Goal: Task Accomplishment & Management: Manage account settings

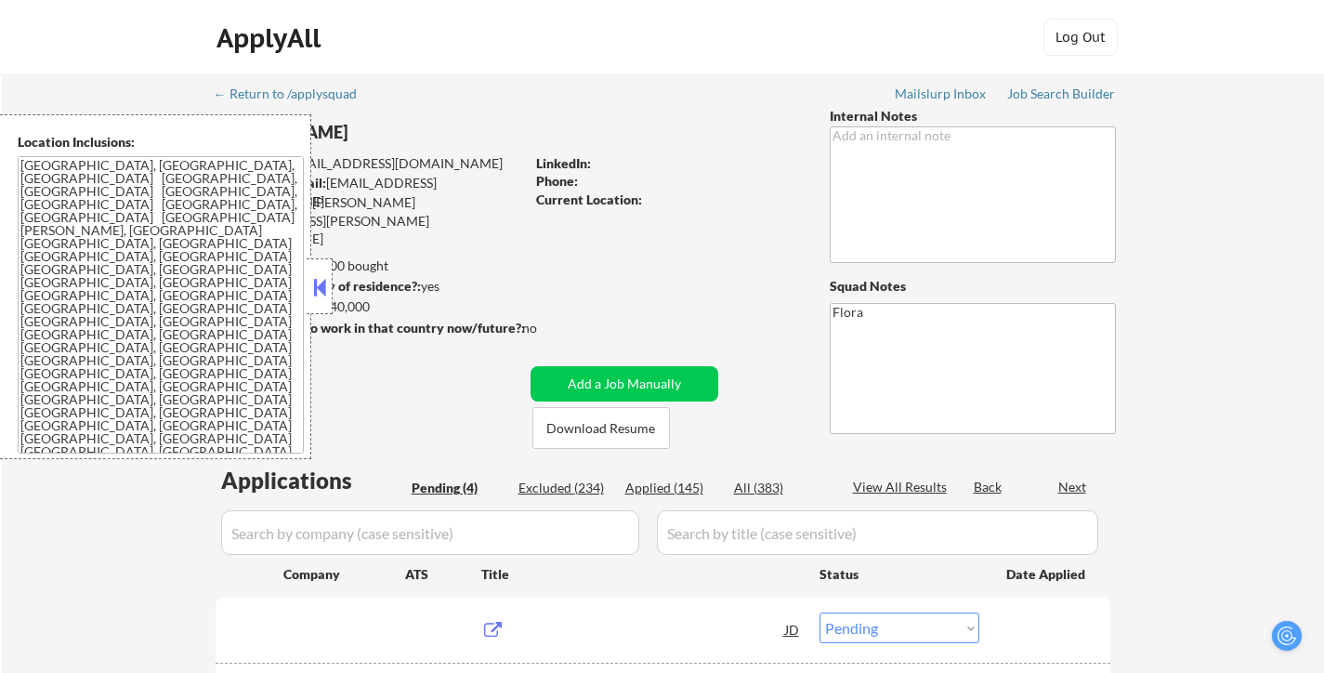
select select ""pending""
click at [311, 280] on button at bounding box center [319, 287] width 20 height 28
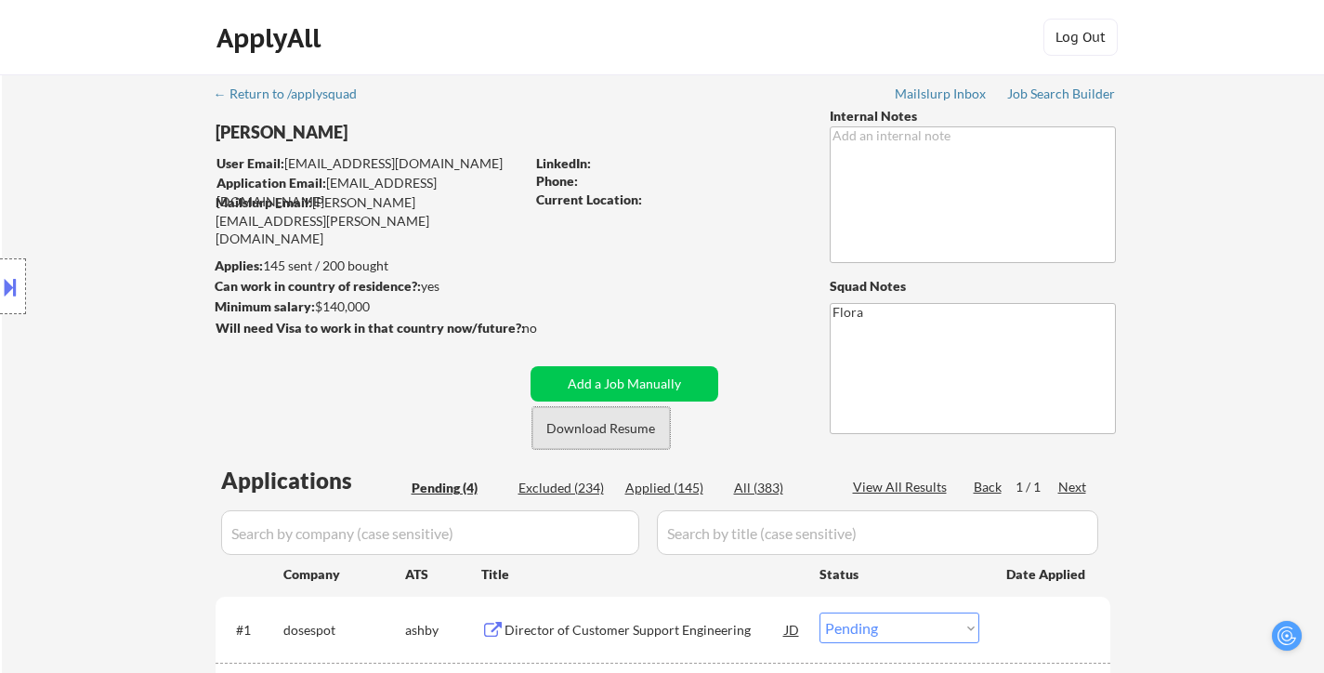
click at [608, 429] on button "Download Resume" at bounding box center [602, 428] width 138 height 42
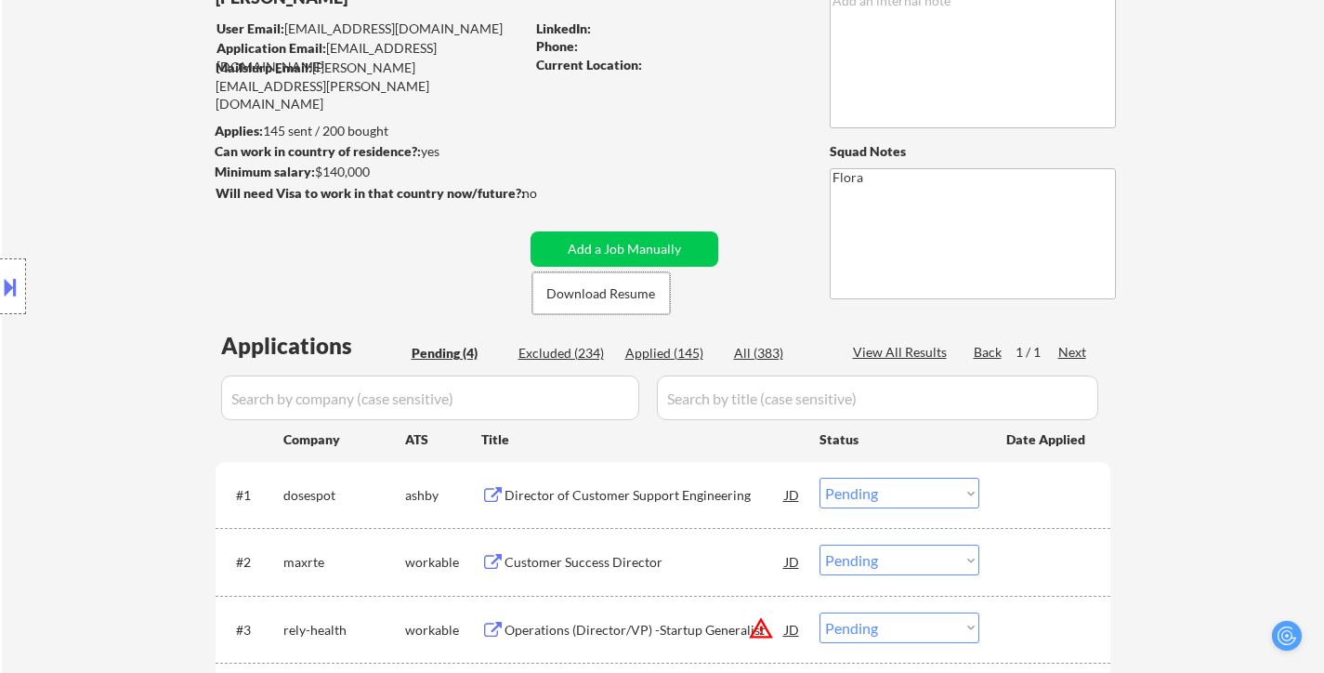
scroll to position [186, 0]
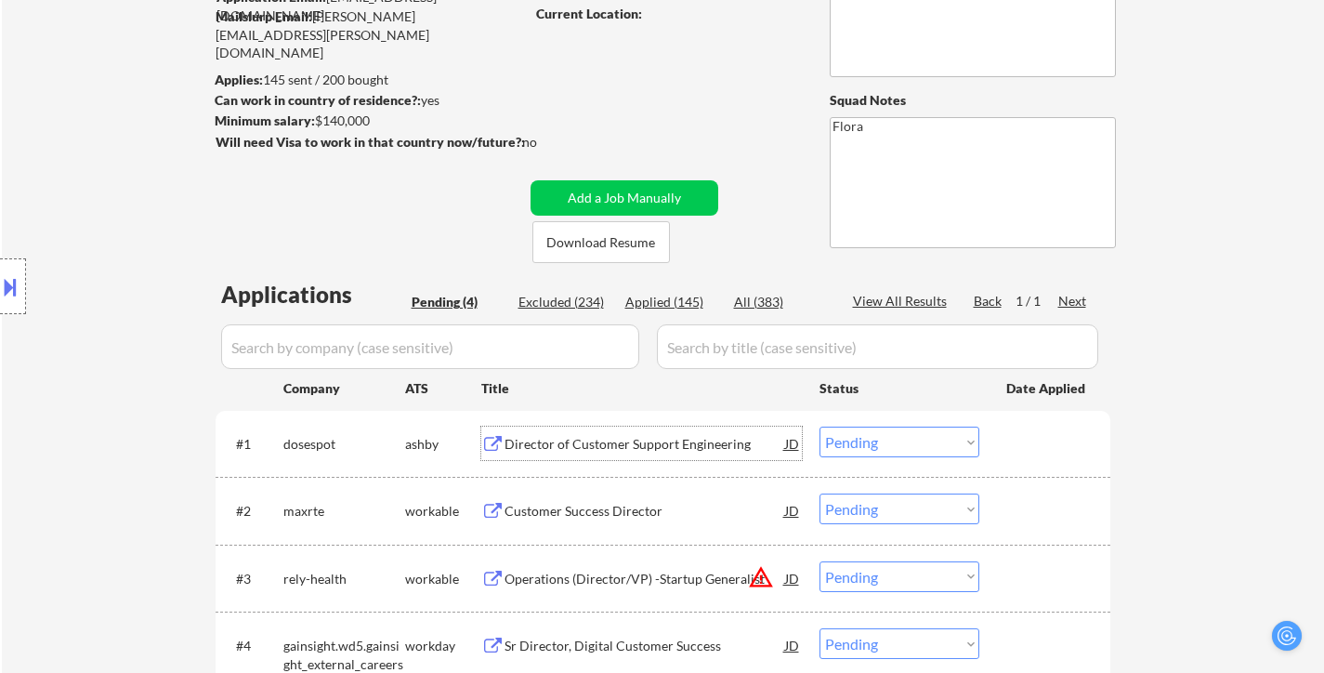
click at [636, 441] on div "Director of Customer Support Engineering" at bounding box center [645, 444] width 281 height 19
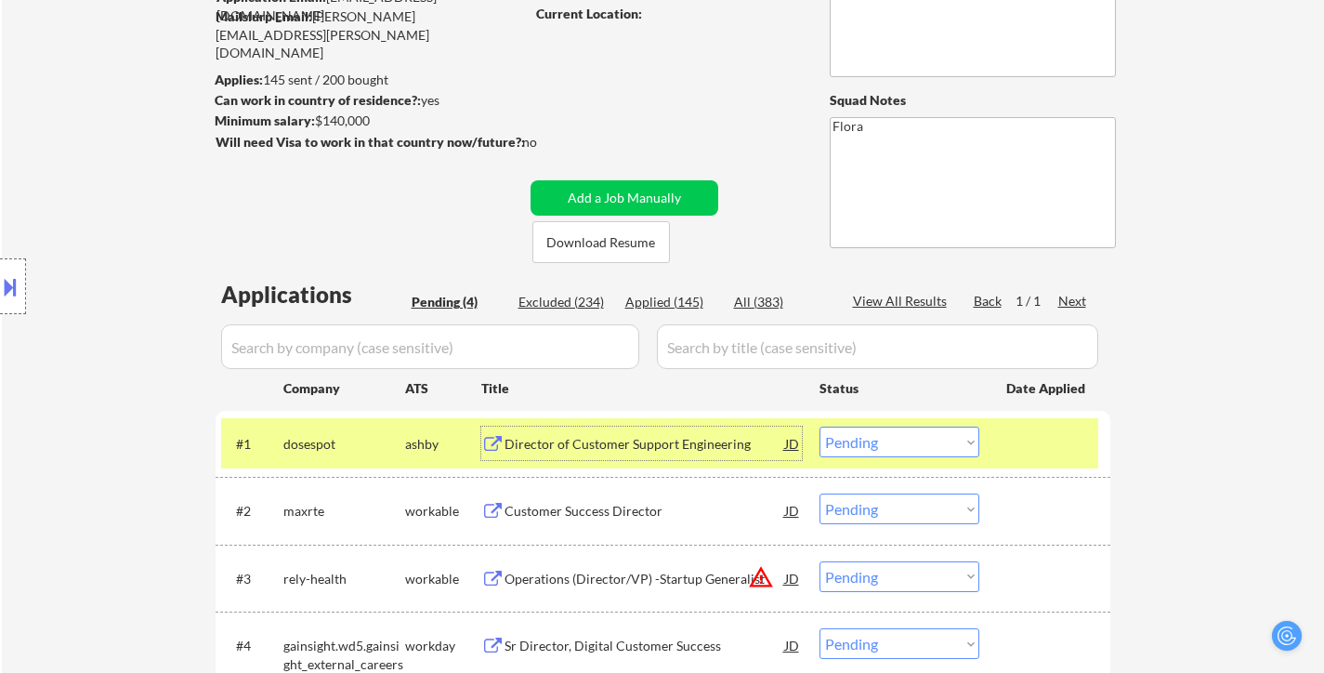
click at [957, 451] on select "Choose an option... Pending Applied Excluded (Questions) Excluded (Expired) Exc…" at bounding box center [900, 442] width 160 height 31
click at [820, 427] on select "Choose an option... Pending Applied Excluded (Questions) Excluded (Expired) Exc…" at bounding box center [900, 442] width 160 height 31
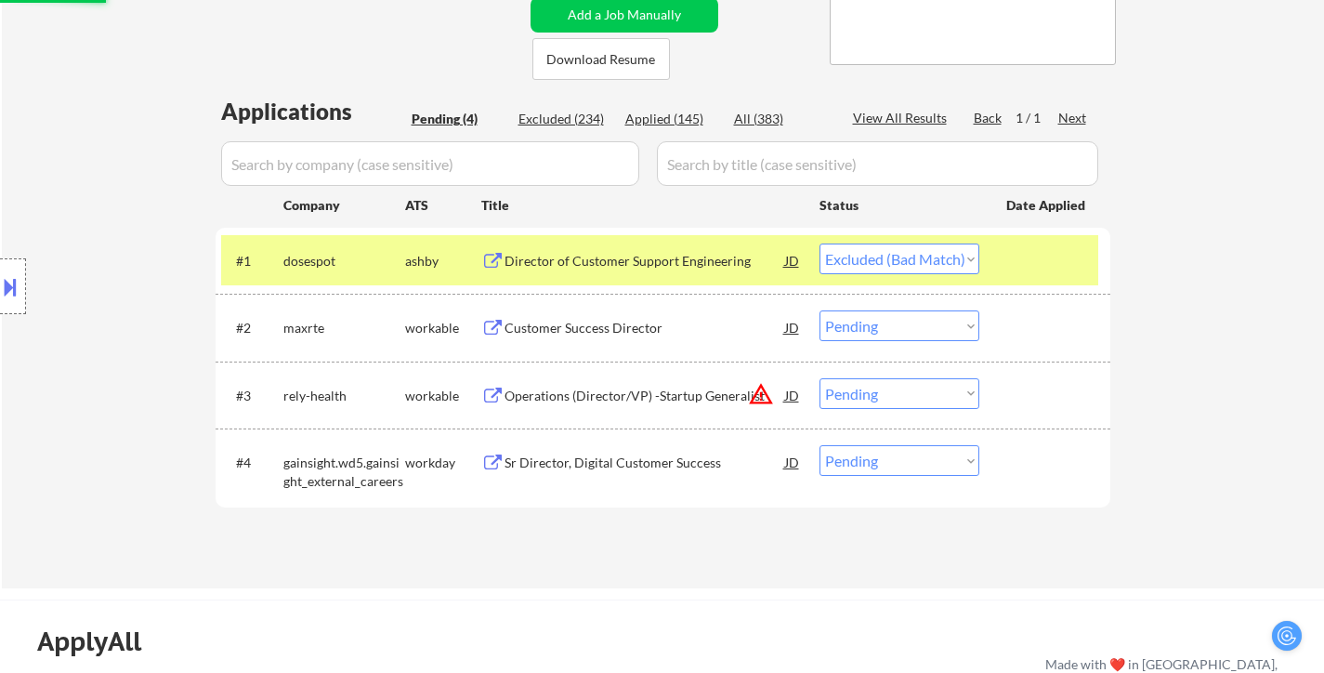
scroll to position [372, 0]
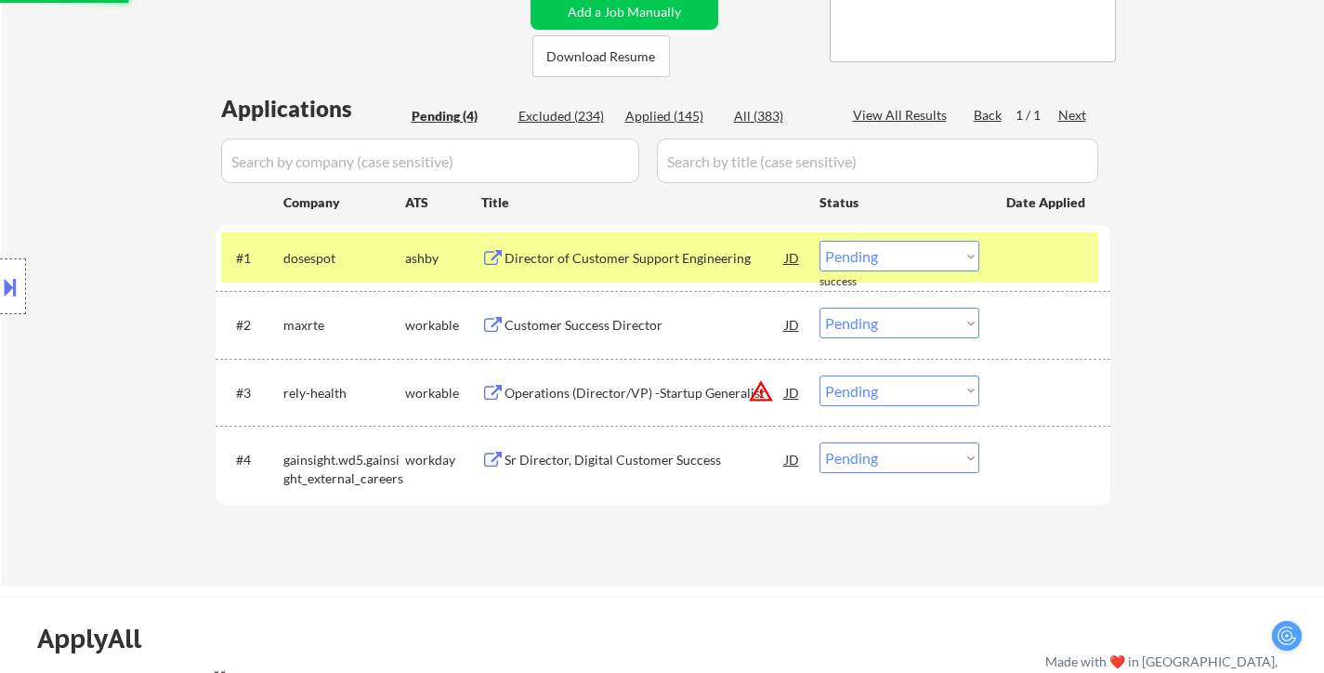
click at [617, 329] on div "Customer Success Director" at bounding box center [645, 325] width 281 height 19
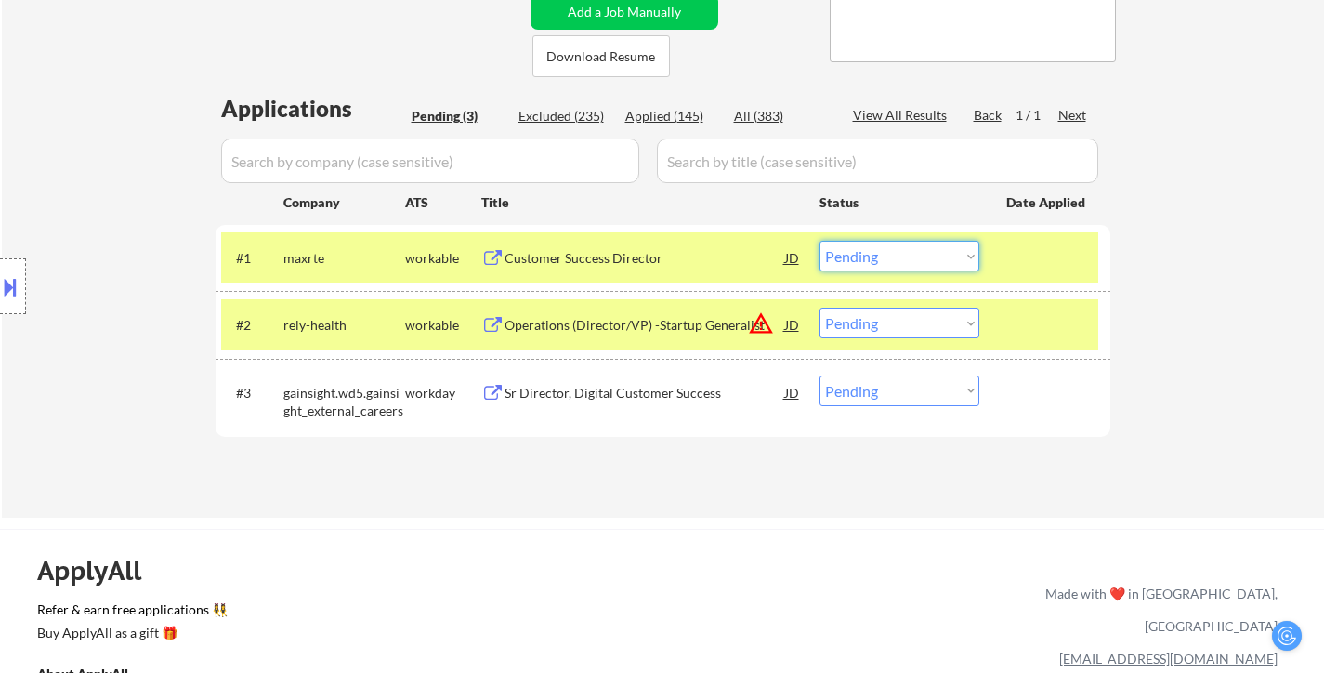
click at [945, 249] on select "Choose an option... Pending Applied Excluded (Questions) Excluded (Expired) Exc…" at bounding box center [900, 256] width 160 height 31
click at [820, 241] on select "Choose an option... Pending Applied Excluded (Questions) Excluded (Expired) Exc…" at bounding box center [900, 256] width 160 height 31
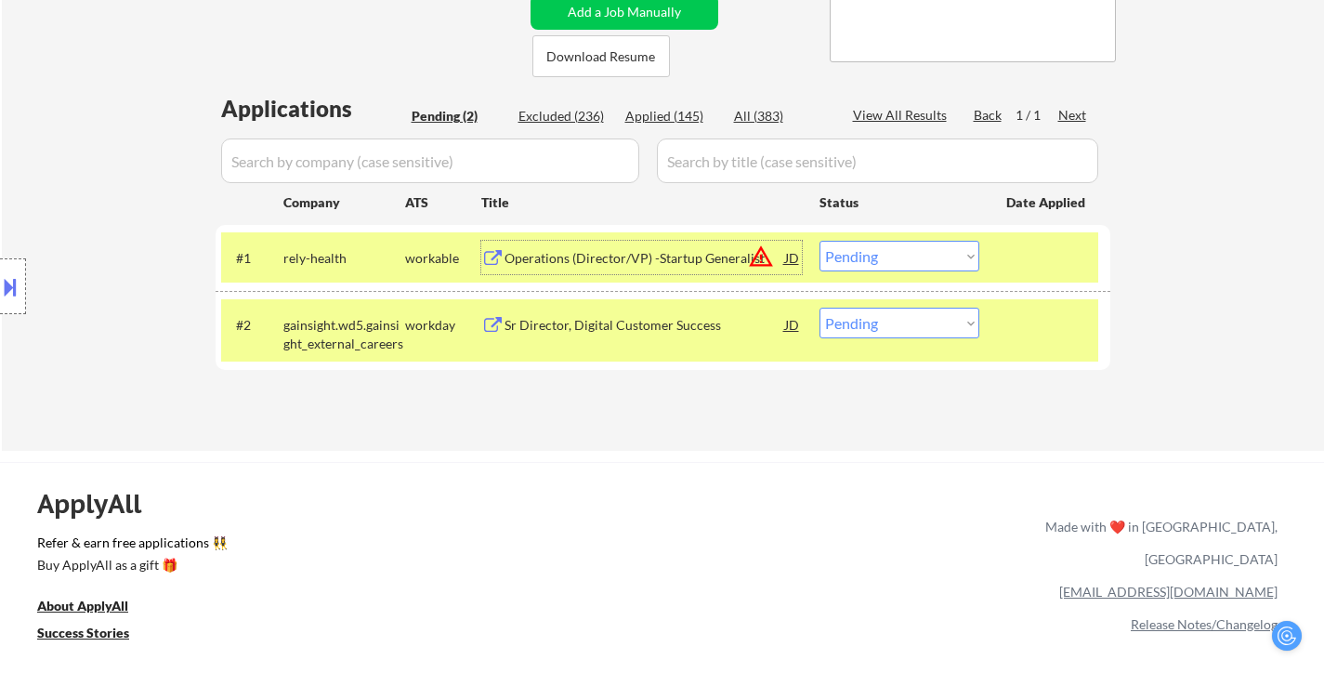
click at [674, 261] on div "Operations (Director/VP) -Startup Generalist" at bounding box center [645, 258] width 281 height 19
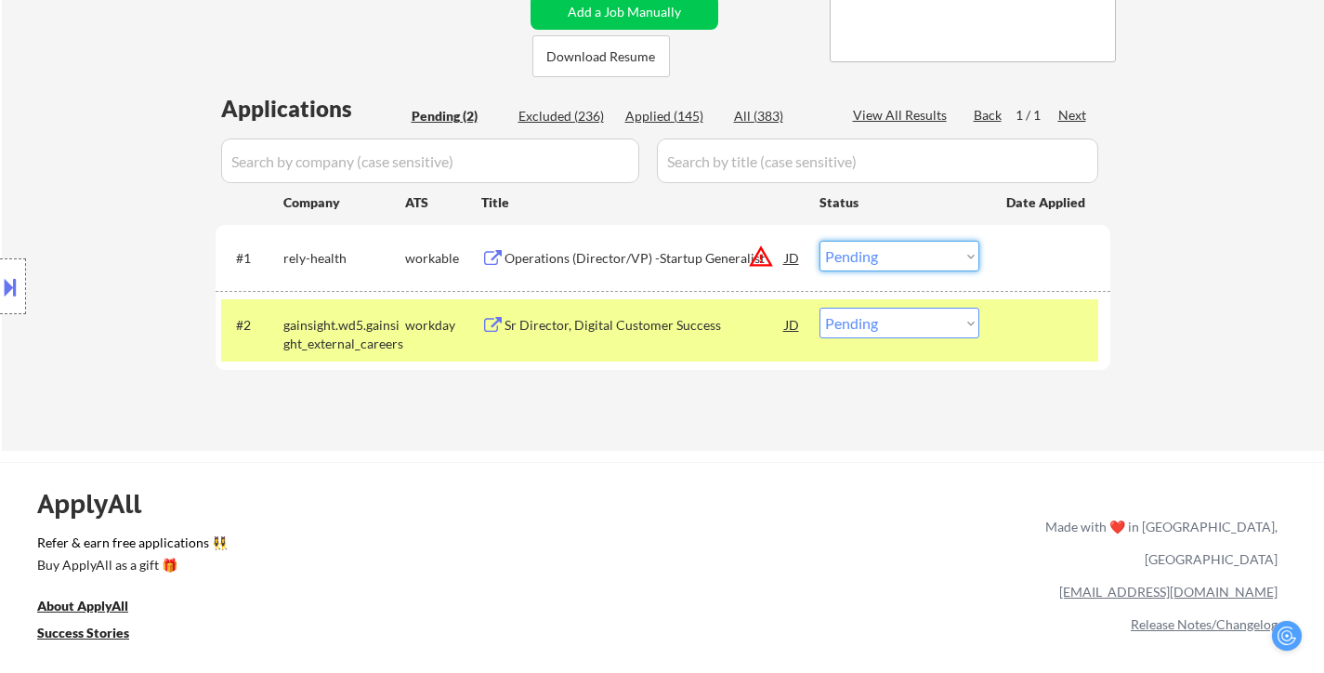
click at [967, 245] on select "Choose an option... Pending Applied Excluded (Questions) Excluded (Expired) Exc…" at bounding box center [900, 256] width 160 height 31
click at [820, 241] on select "Choose an option... Pending Applied Excluded (Questions) Excluded (Expired) Exc…" at bounding box center [900, 256] width 160 height 31
select select ""pending""
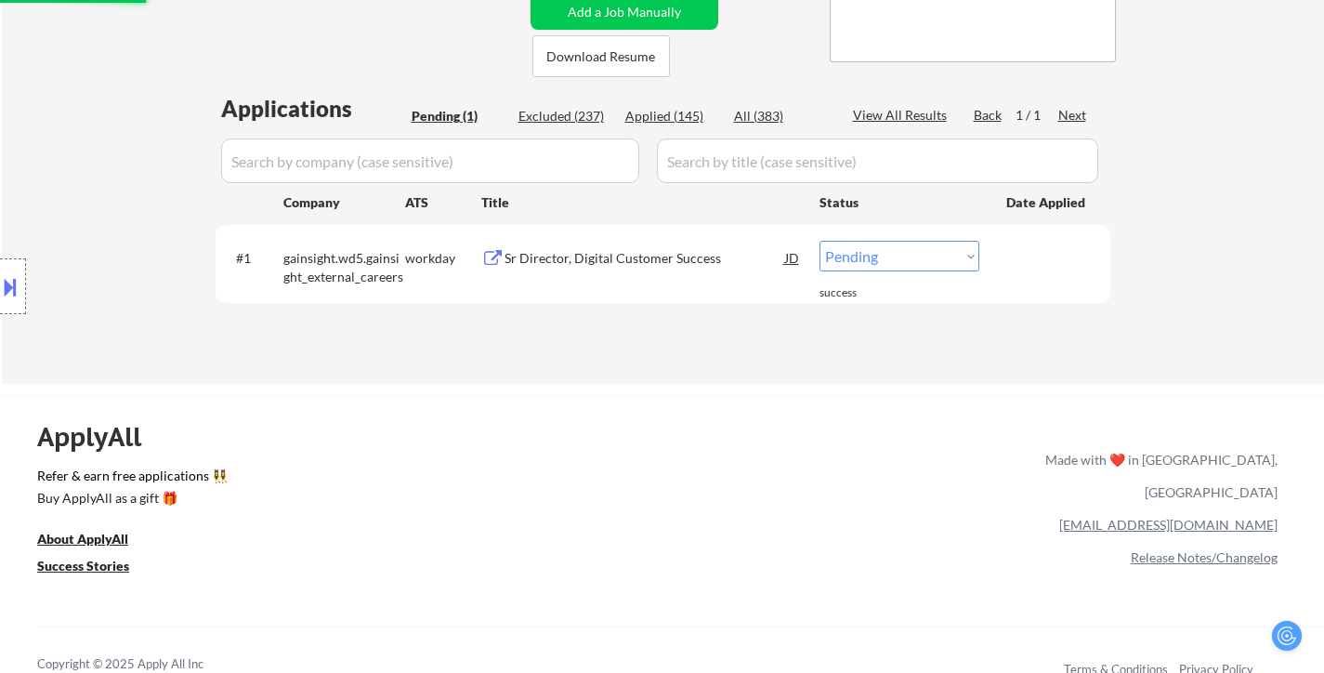
click at [571, 257] on div "Sr Director, Digital Customer Success" at bounding box center [645, 258] width 281 height 19
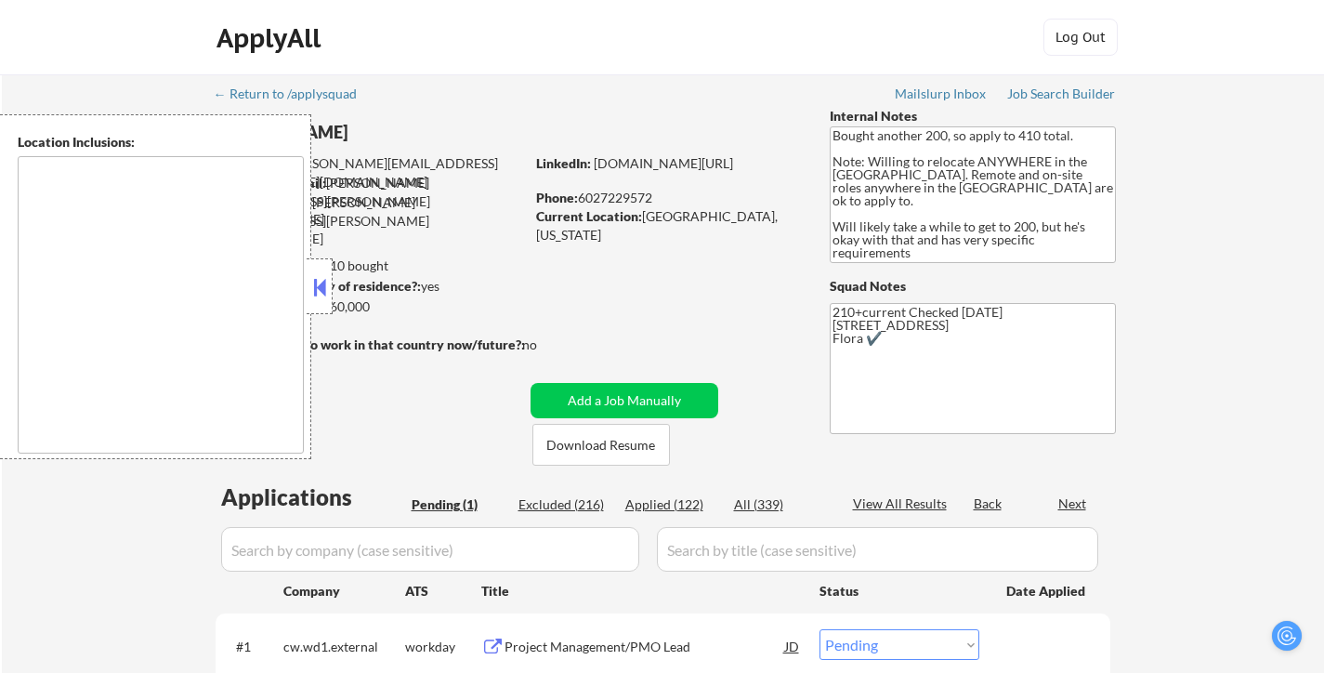
select select ""pending""
